Goal: Information Seeking & Learning: Learn about a topic

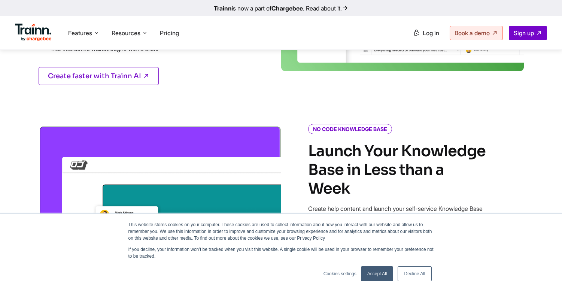
scroll to position [492, 0]
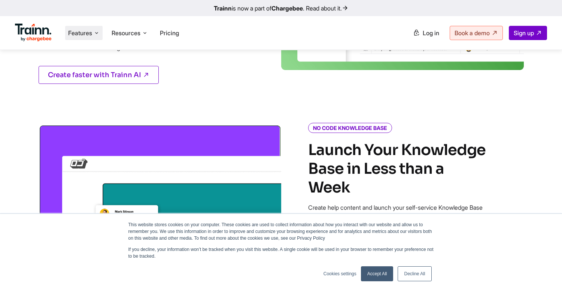
click at [95, 30] on icon at bounding box center [97, 32] width 6 height 7
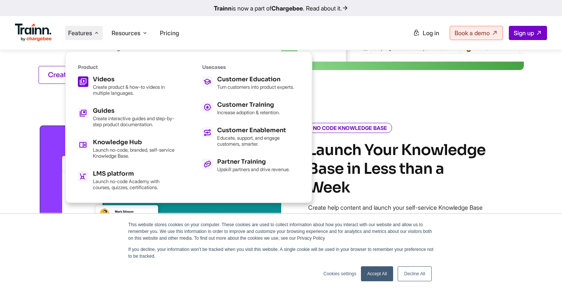
click at [124, 82] on div "Videos Create product & how-to videos in multiple languages." at bounding box center [134, 85] width 82 height 19
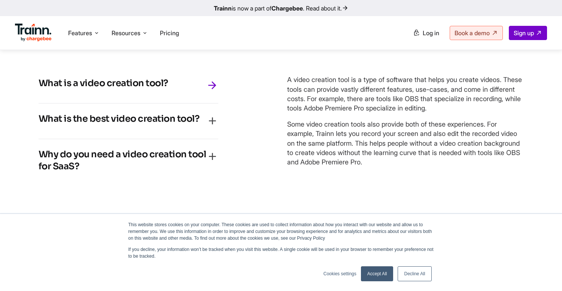
scroll to position [3317, 0]
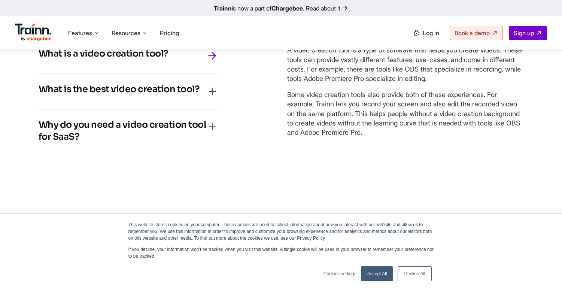
click at [373, 270] on link "Accept All" at bounding box center [377, 273] width 33 height 15
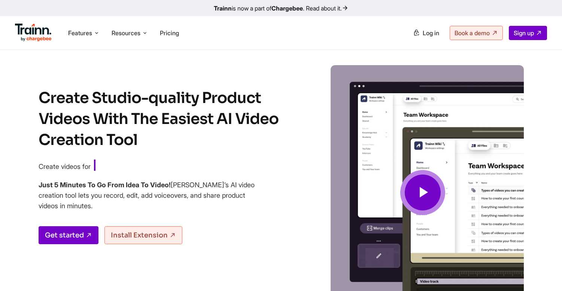
scroll to position [0, 0]
click at [428, 200] on icon at bounding box center [423, 192] width 18 height 25
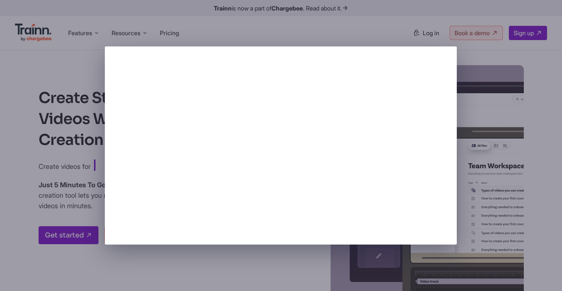
click at [479, 158] on div at bounding box center [281, 145] width 562 height 291
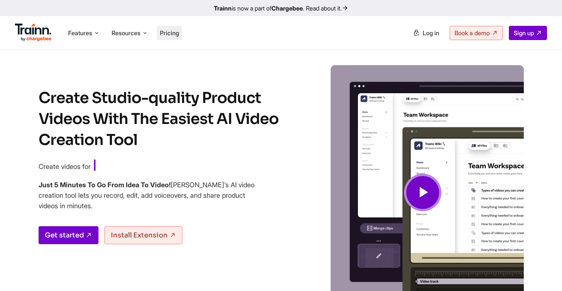
click at [170, 31] on span "Pricing" at bounding box center [169, 32] width 19 height 7
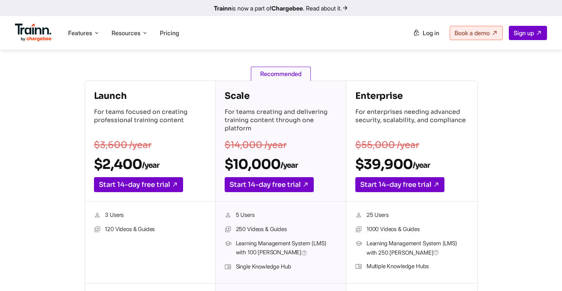
scroll to position [97, 0]
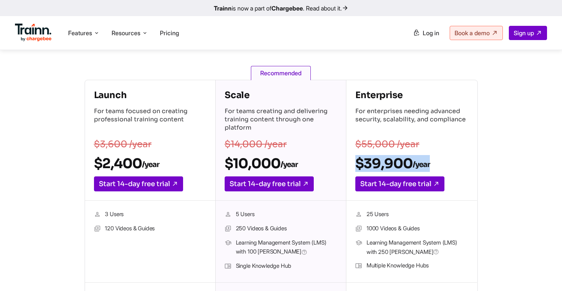
drag, startPoint x: 357, startPoint y: 157, endPoint x: 433, endPoint y: 158, distance: 76.0
click at [433, 158] on h2 "$39,900 /year" at bounding box center [411, 163] width 113 height 17
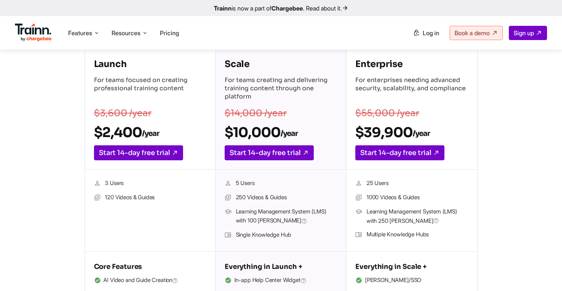
scroll to position [136, 0]
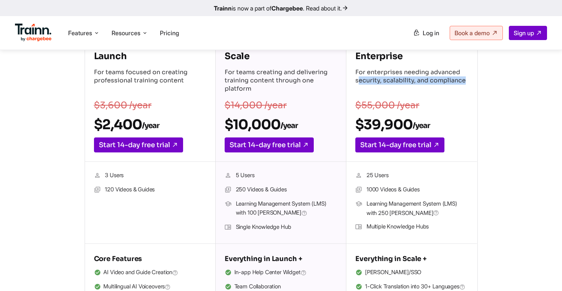
drag, startPoint x: 359, startPoint y: 79, endPoint x: 463, endPoint y: 82, distance: 104.5
click at [463, 82] on p "For enterprises needing advanced security, scalability, and compliance" at bounding box center [411, 81] width 113 height 26
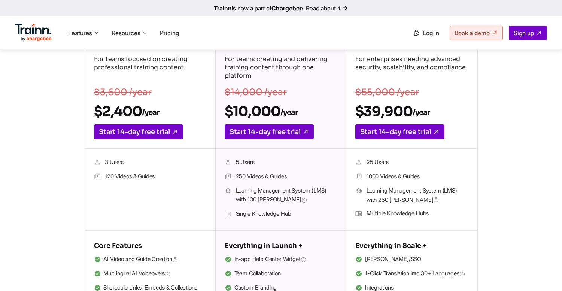
scroll to position [156, 0]
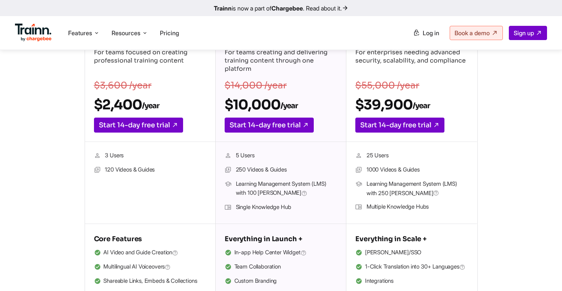
drag, startPoint x: 367, startPoint y: 192, endPoint x: 405, endPoint y: 193, distance: 37.8
click at [405, 193] on span "Learning Management System (LMS) with 250 [PERSON_NAME]" at bounding box center [417, 188] width 101 height 18
click at [432, 189] on span "Learning Management System (LMS) with 250 [PERSON_NAME]" at bounding box center [417, 188] width 101 height 18
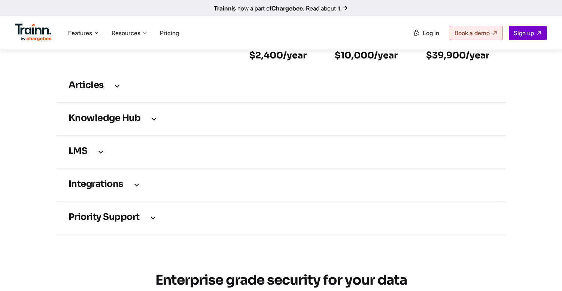
scroll to position [1095, 0]
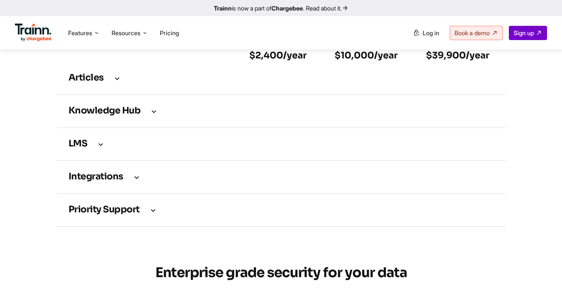
click at [135, 181] on icon at bounding box center [136, 177] width 9 height 8
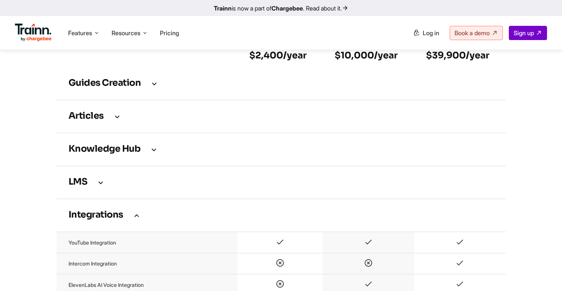
scroll to position [1027, 0]
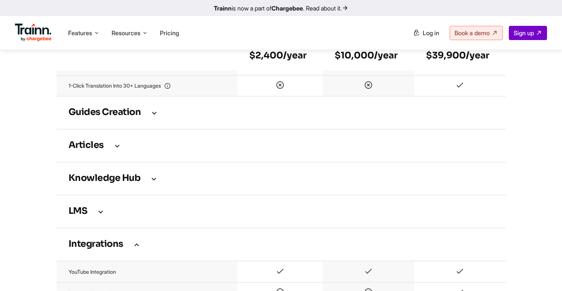
click at [105, 214] on icon at bounding box center [100, 211] width 9 height 8
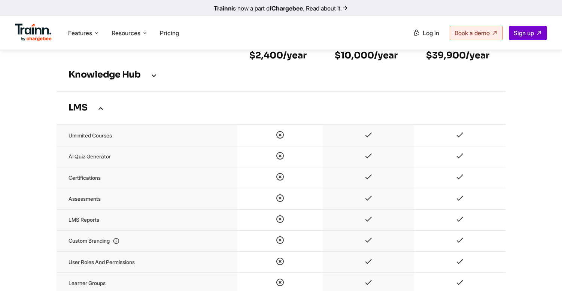
scroll to position [1129, 0]
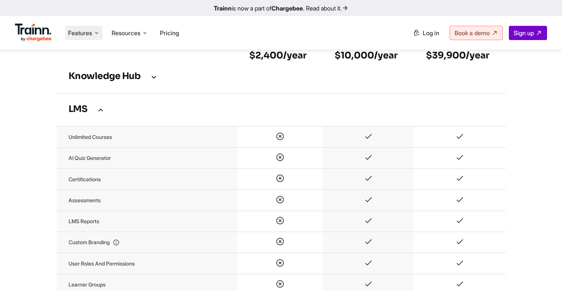
click at [87, 33] on span "Features" at bounding box center [80, 33] width 24 height 8
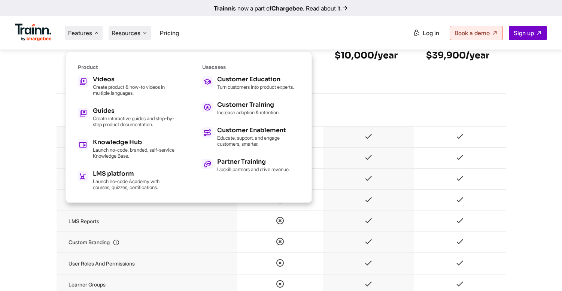
click at [138, 36] on span "Resources" at bounding box center [126, 33] width 29 height 8
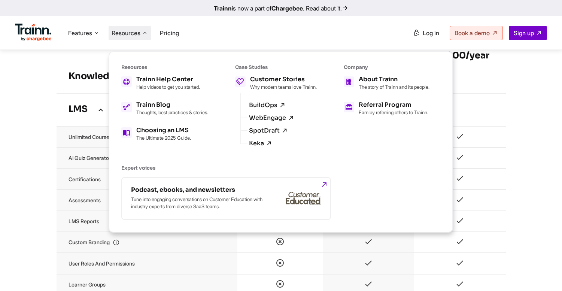
click at [506, 23] on div "Features Product Videos Create product & how-to videos in multiple languages. G…" at bounding box center [281, 32] width 562 height 33
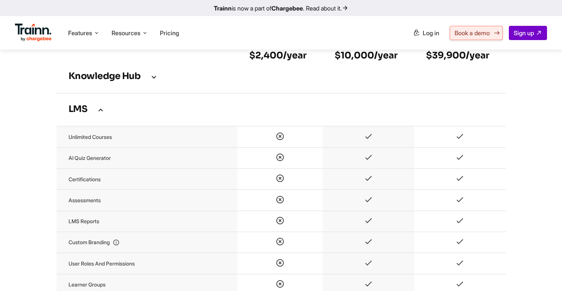
click at [484, 33] on span "Book a demo" at bounding box center [472, 32] width 35 height 7
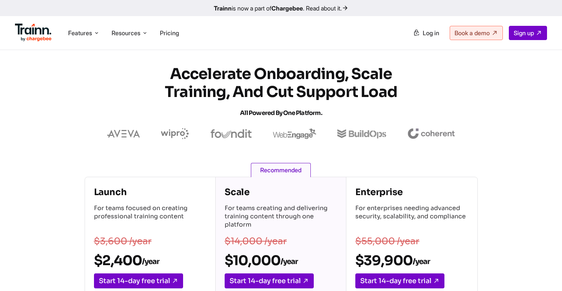
scroll to position [0, 0]
click at [148, 34] on icon at bounding box center [145, 32] width 6 height 7
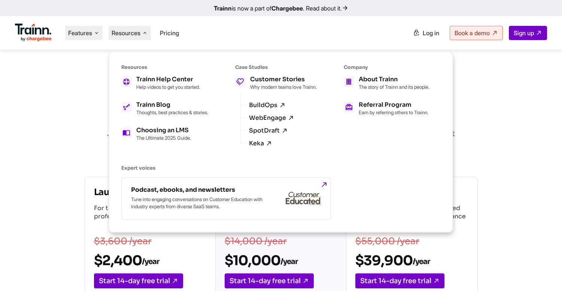
click at [92, 33] on li "Features Product Videos Create product & how-to videos in multiple languages. G…" at bounding box center [83, 33] width 37 height 14
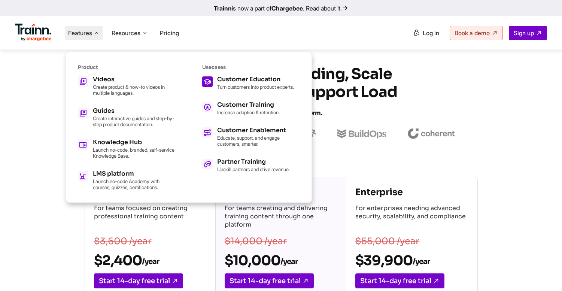
click at [251, 86] on p "Turn customers into product experts." at bounding box center [255, 87] width 77 height 6
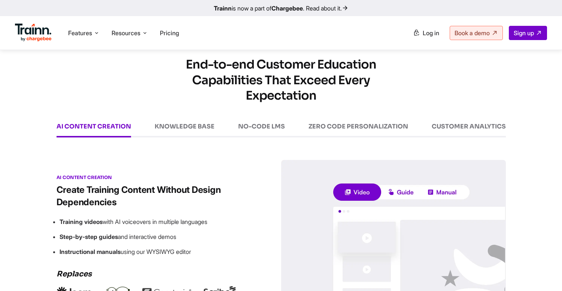
scroll to position [1054, 0]
